Goal: Information Seeking & Learning: Learn about a topic

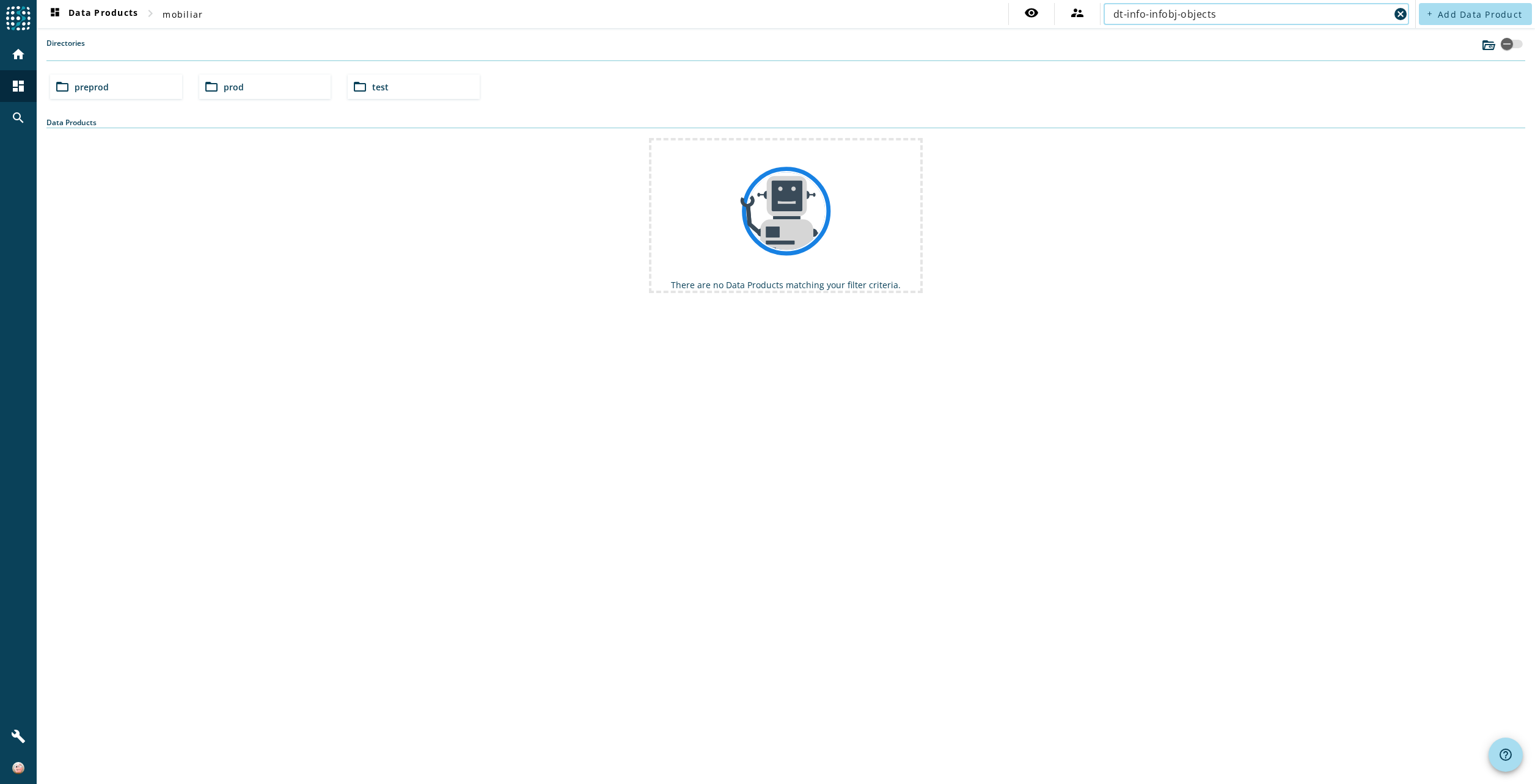
click at [1115, 16] on input "dt-info-infobj-objects" at bounding box center [1251, 14] width 276 height 15
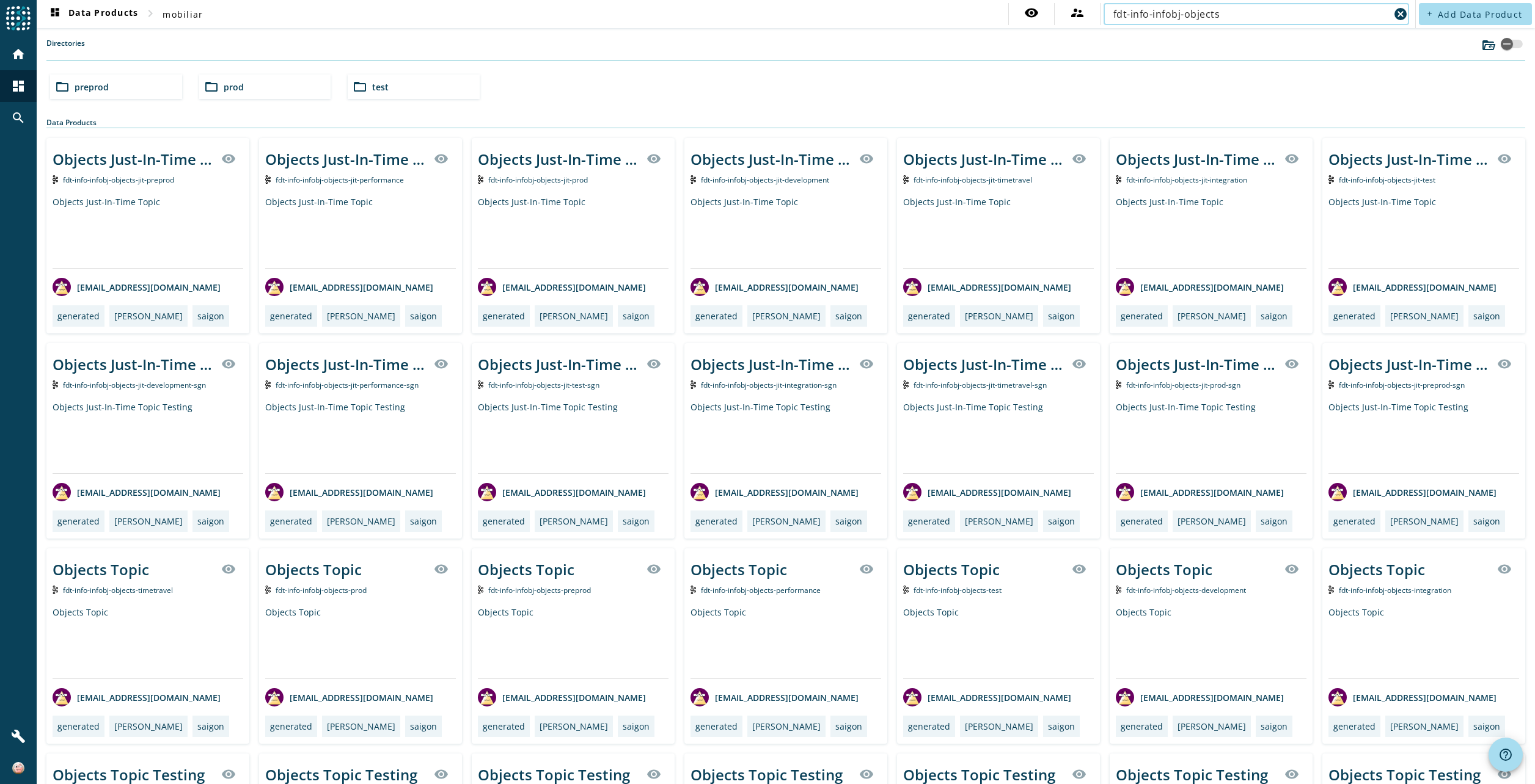
click at [1229, 11] on input "fdt-info-infobj-objects" at bounding box center [1251, 14] width 276 height 15
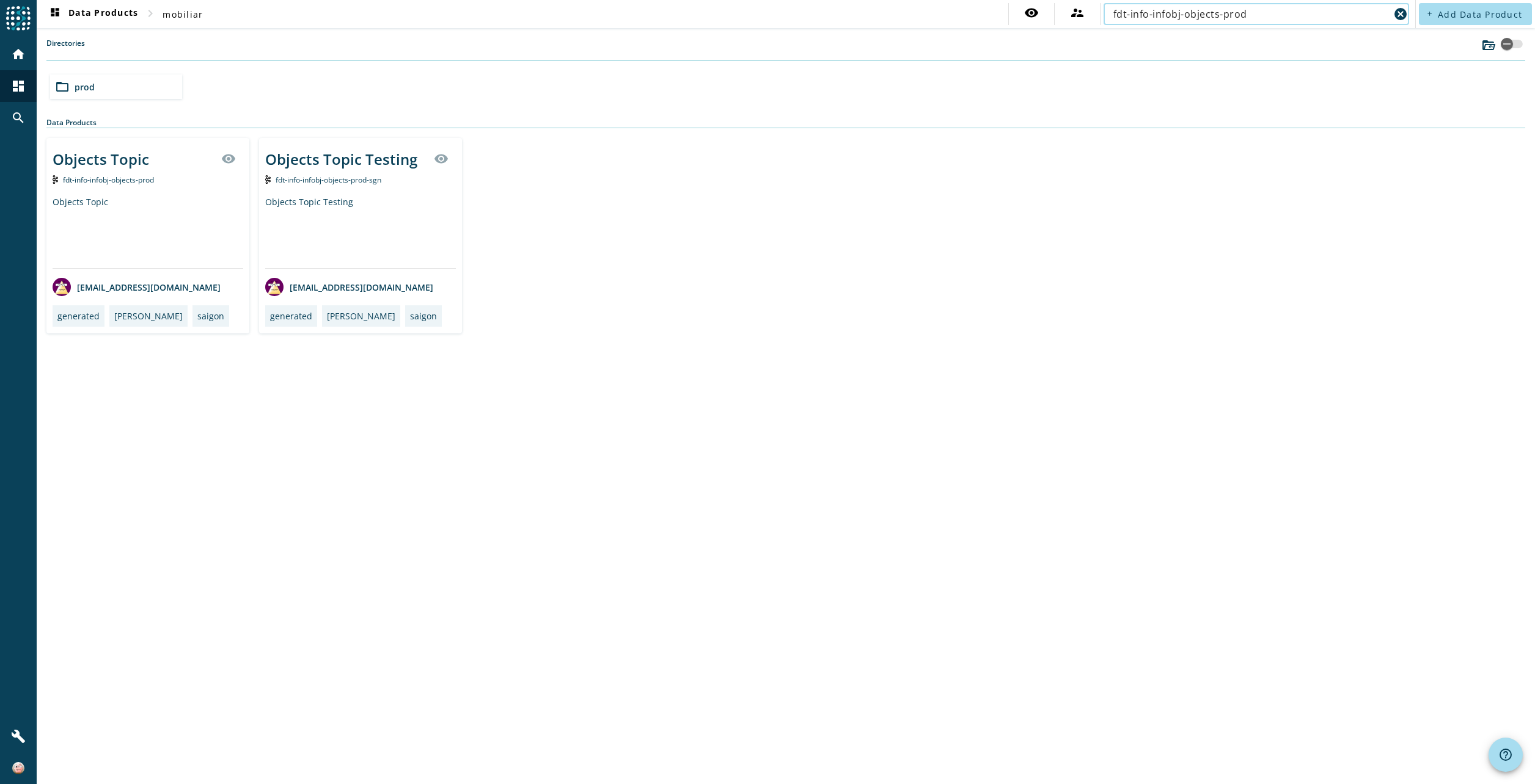
type input "fdt-info-infobj-objects-prod"
click at [97, 178] on span "fdt-info-infobj-objects-prod" at bounding box center [108, 180] width 91 height 10
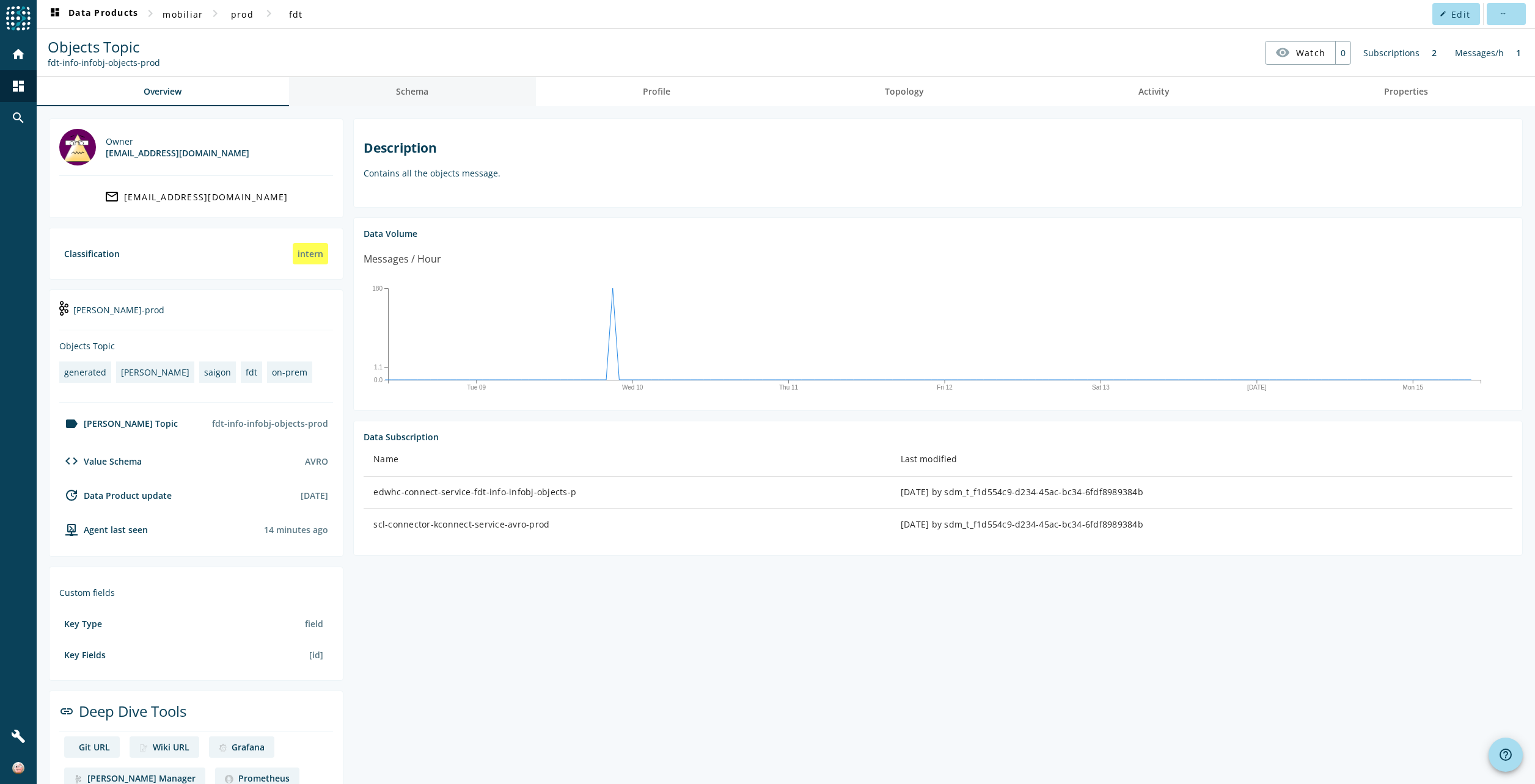
click at [418, 96] on span "Schema" at bounding box center [412, 92] width 32 height 9
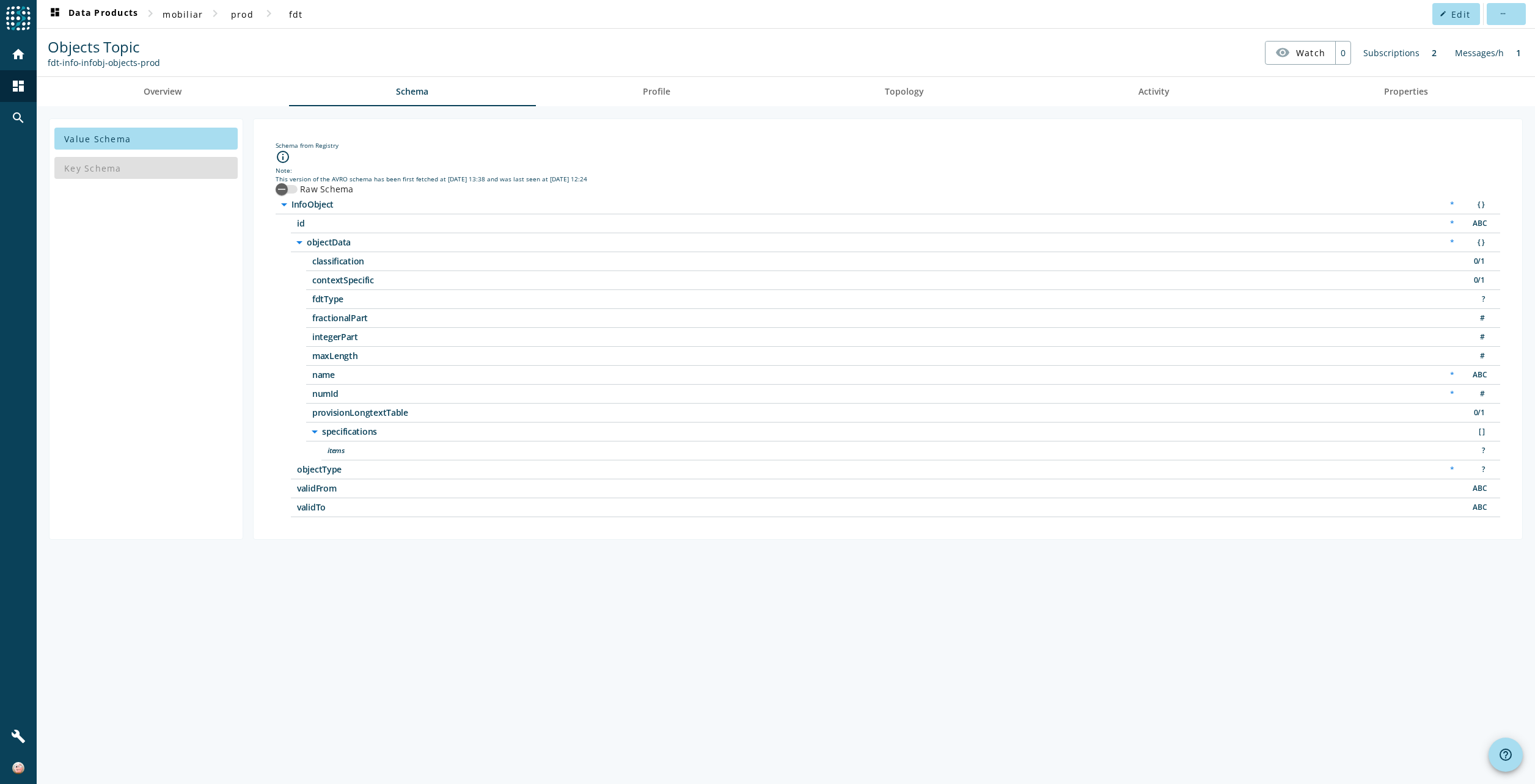
click at [301, 244] on icon "arrow_drop_down" at bounding box center [300, 243] width 15 height 15
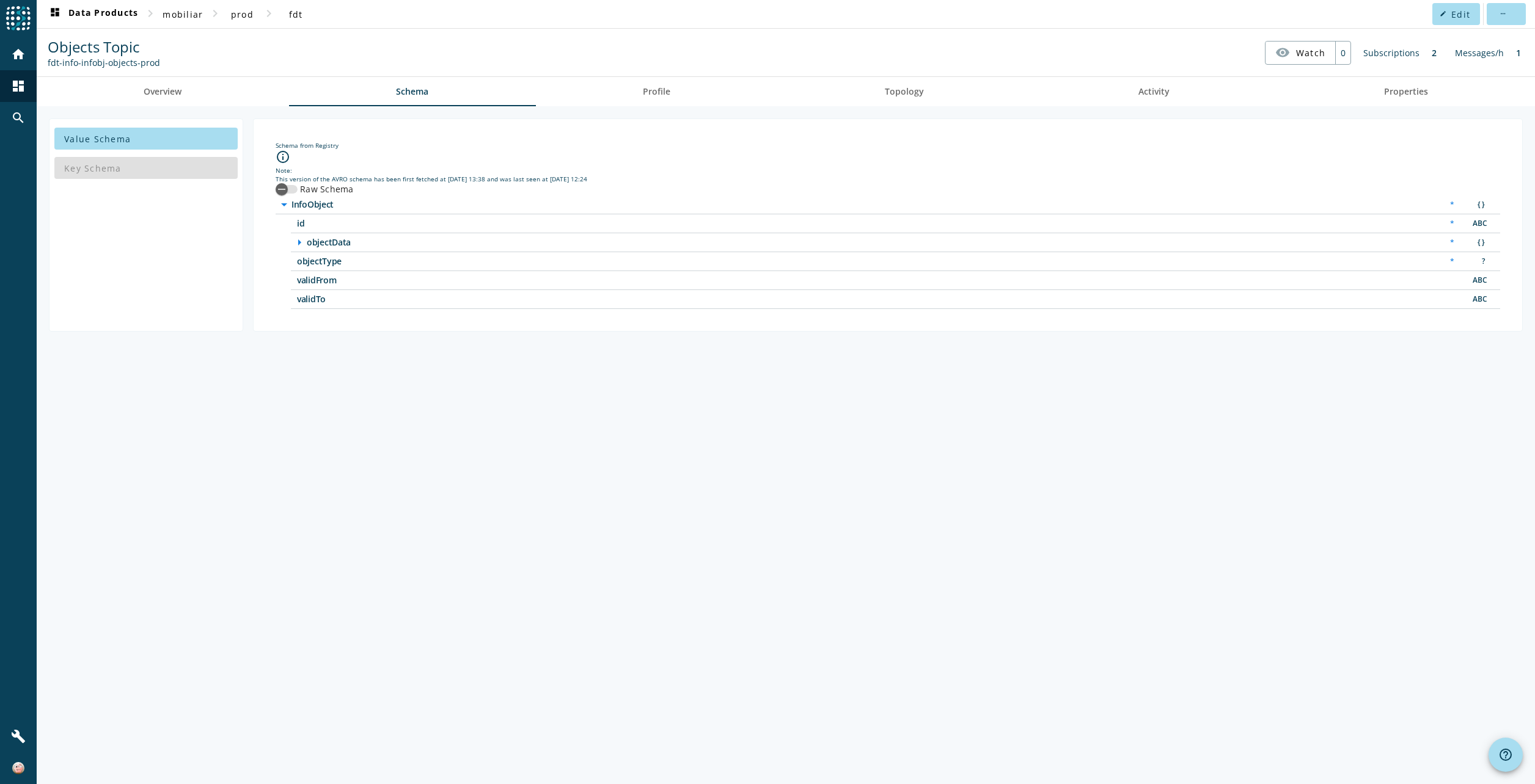
click at [301, 244] on icon "arrow_right" at bounding box center [300, 243] width 15 height 15
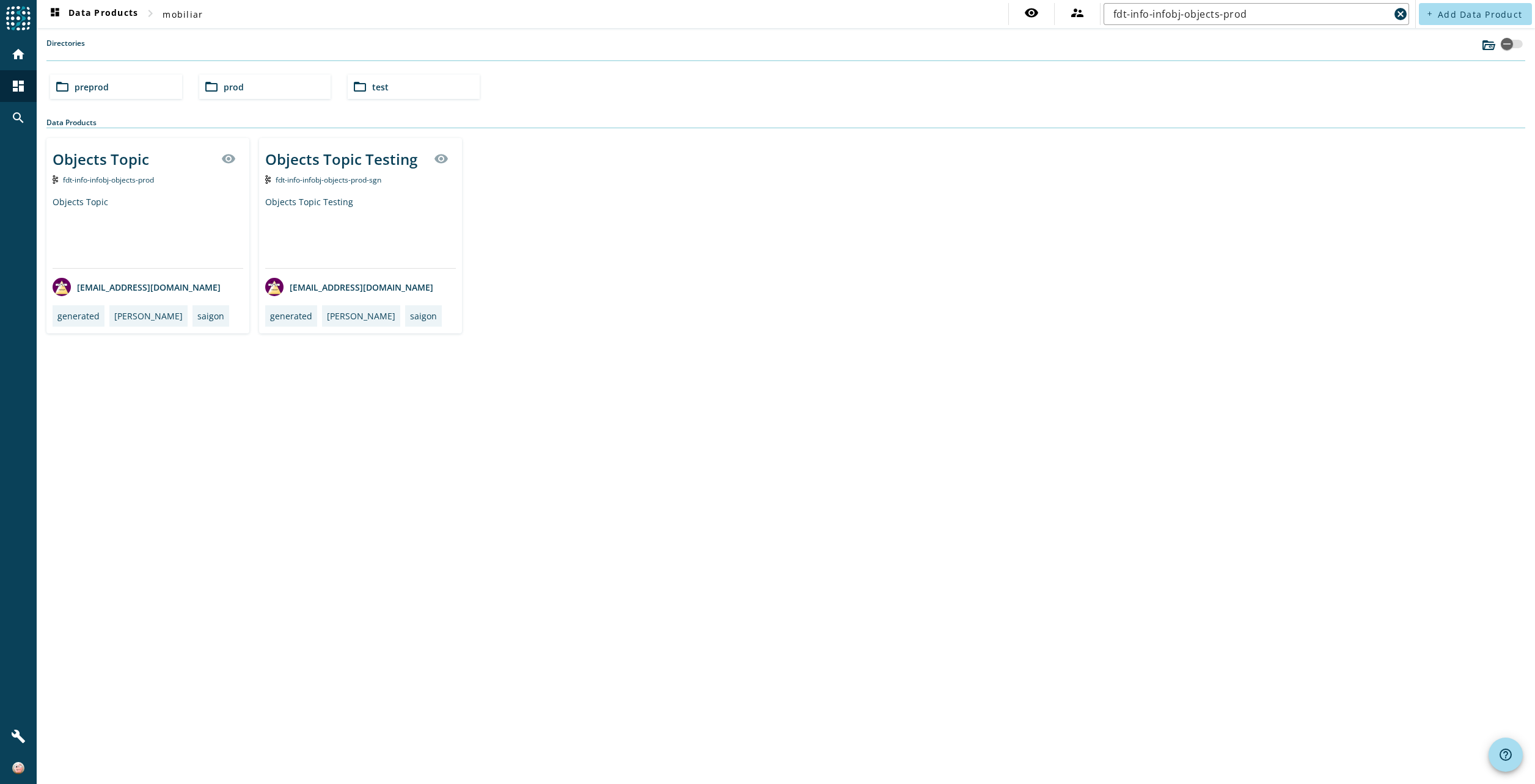
click at [1118, 304] on div "Objects Topic visibility fdt-info-infobj-objects-prod Objects Topic [EMAIL_ADDR…" at bounding box center [786, 236] width 1479 height 196
click at [1267, 7] on input "fdt-info-infobj-objects-prod" at bounding box center [1251, 14] width 276 height 15
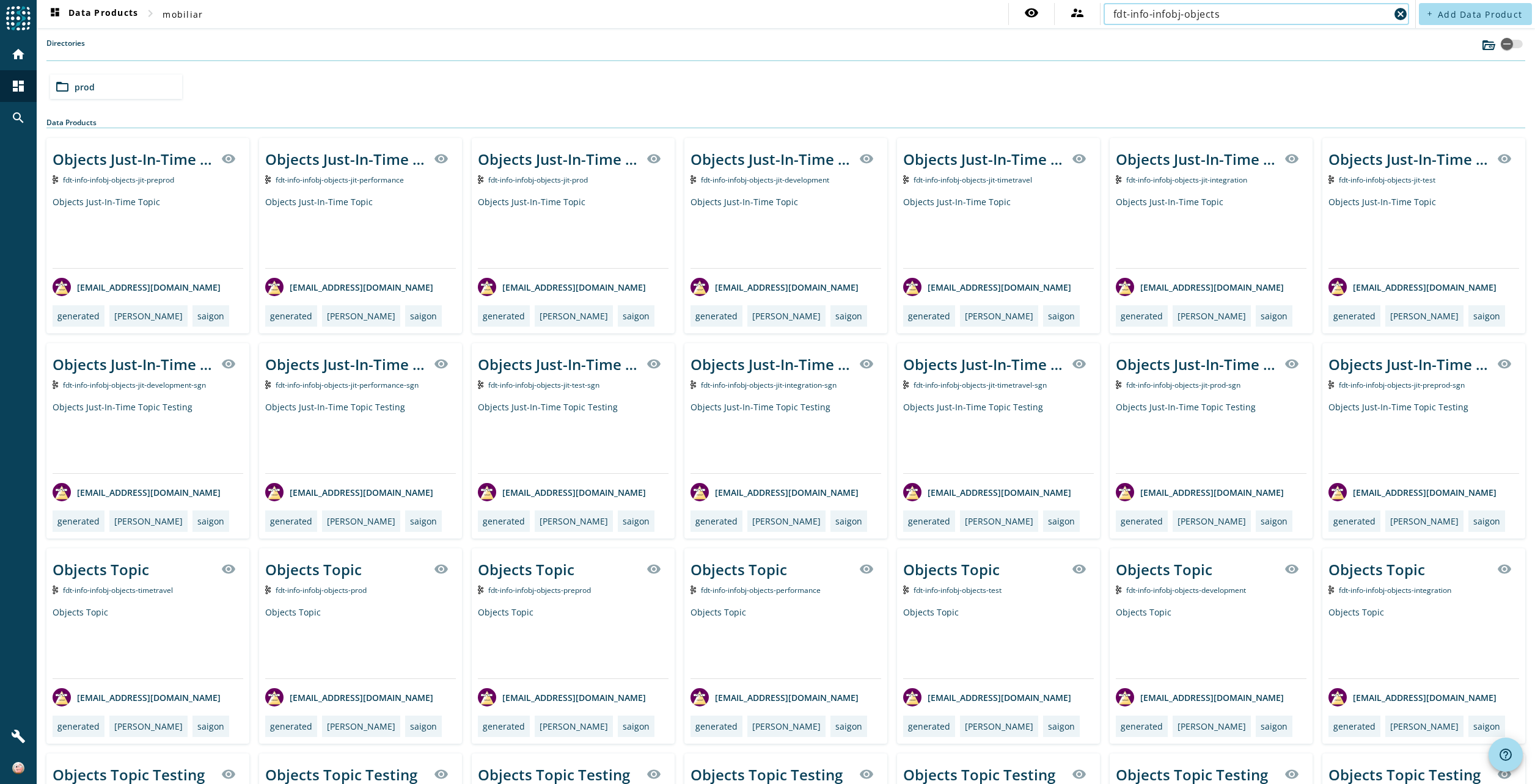
type input "fdt-info-infobj-objects"
click at [116, 88] on div "folder_open prod" at bounding box center [116, 87] width 132 height 24
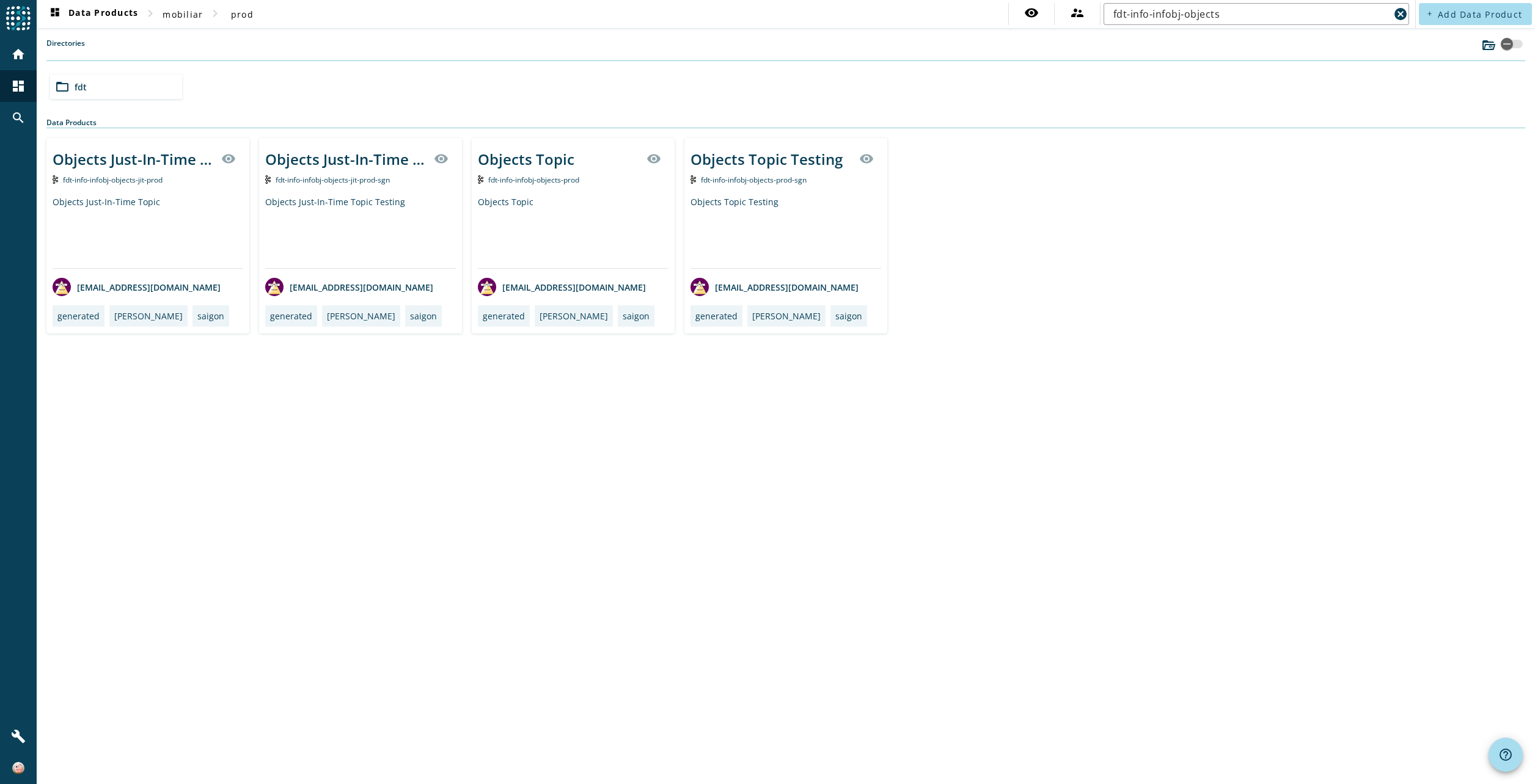
click at [520, 162] on div "Objects Topic" at bounding box center [526, 159] width 97 height 20
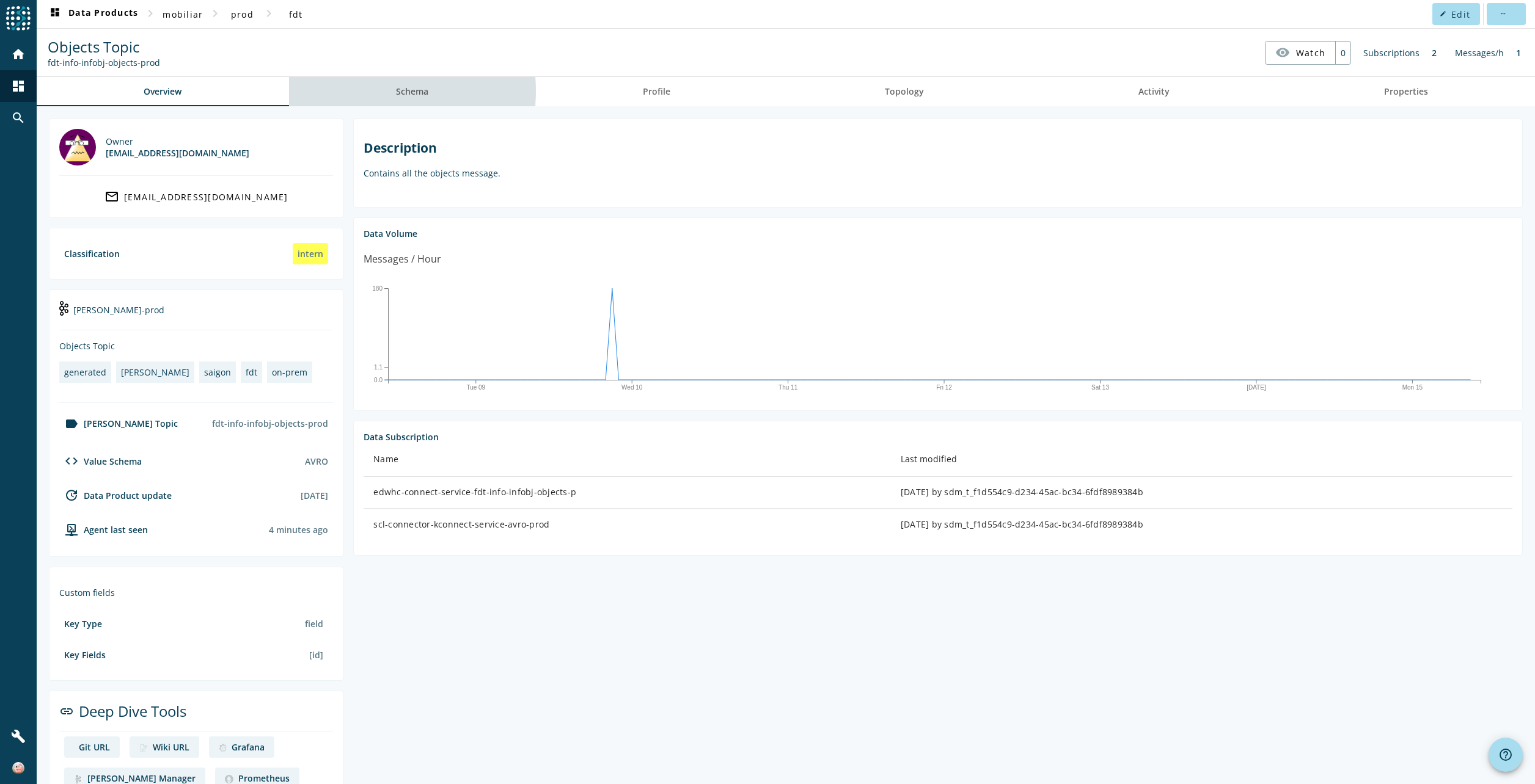
click at [410, 91] on span "Schema" at bounding box center [412, 92] width 32 height 9
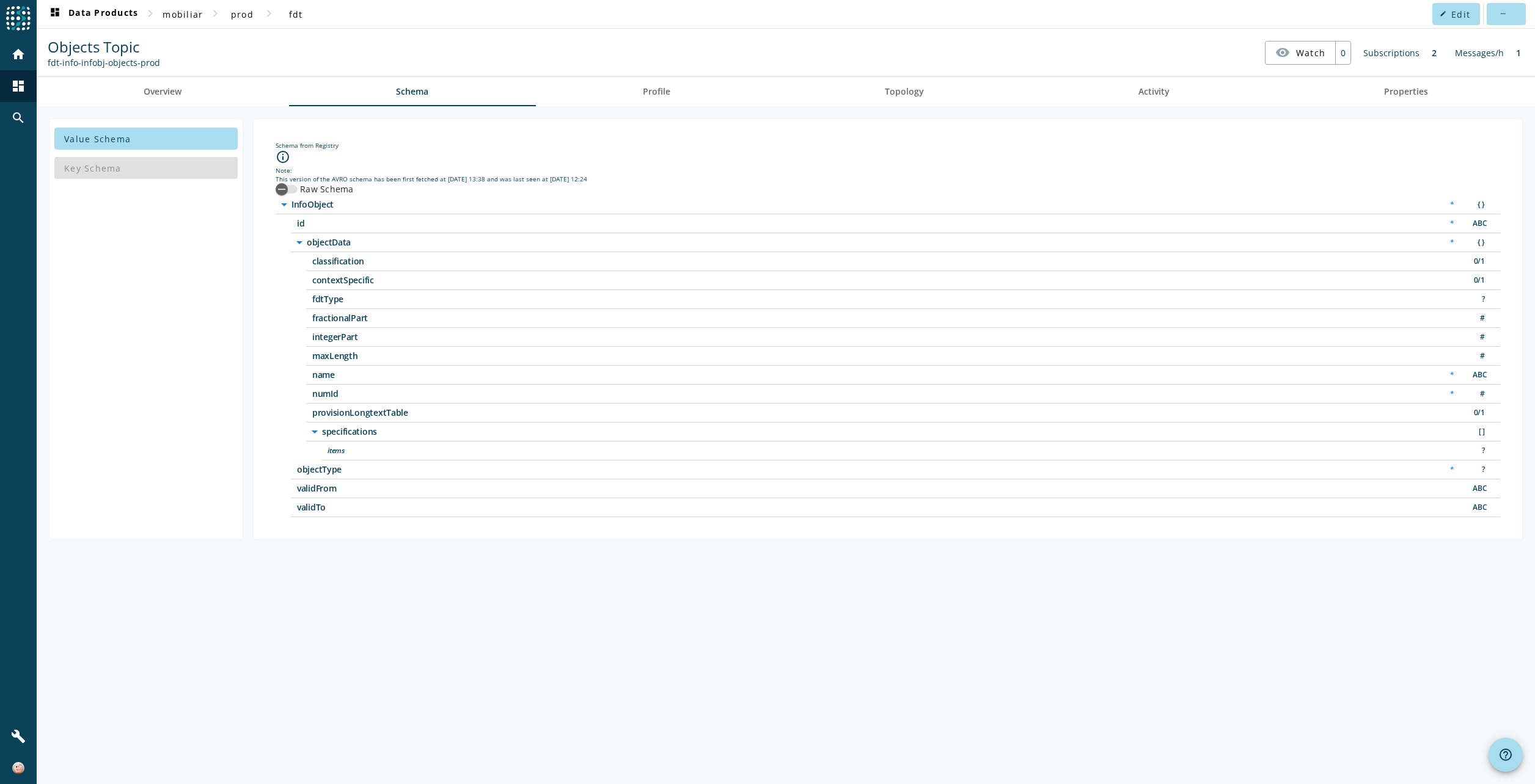
drag, startPoint x: 365, startPoint y: 511, endPoint x: 284, endPoint y: 209, distance: 312.7
click at [284, 209] on div "arrow_drop_down InfoObject * { } id * ABC arrow_drop_down objectData * { } clas…" at bounding box center [888, 356] width 1224 height 322
copy div "op_down InfoObject * { } id * ABC arrow_drop_down objectData * { } classificati…"
